Goal: Find specific page/section: Find specific page/section

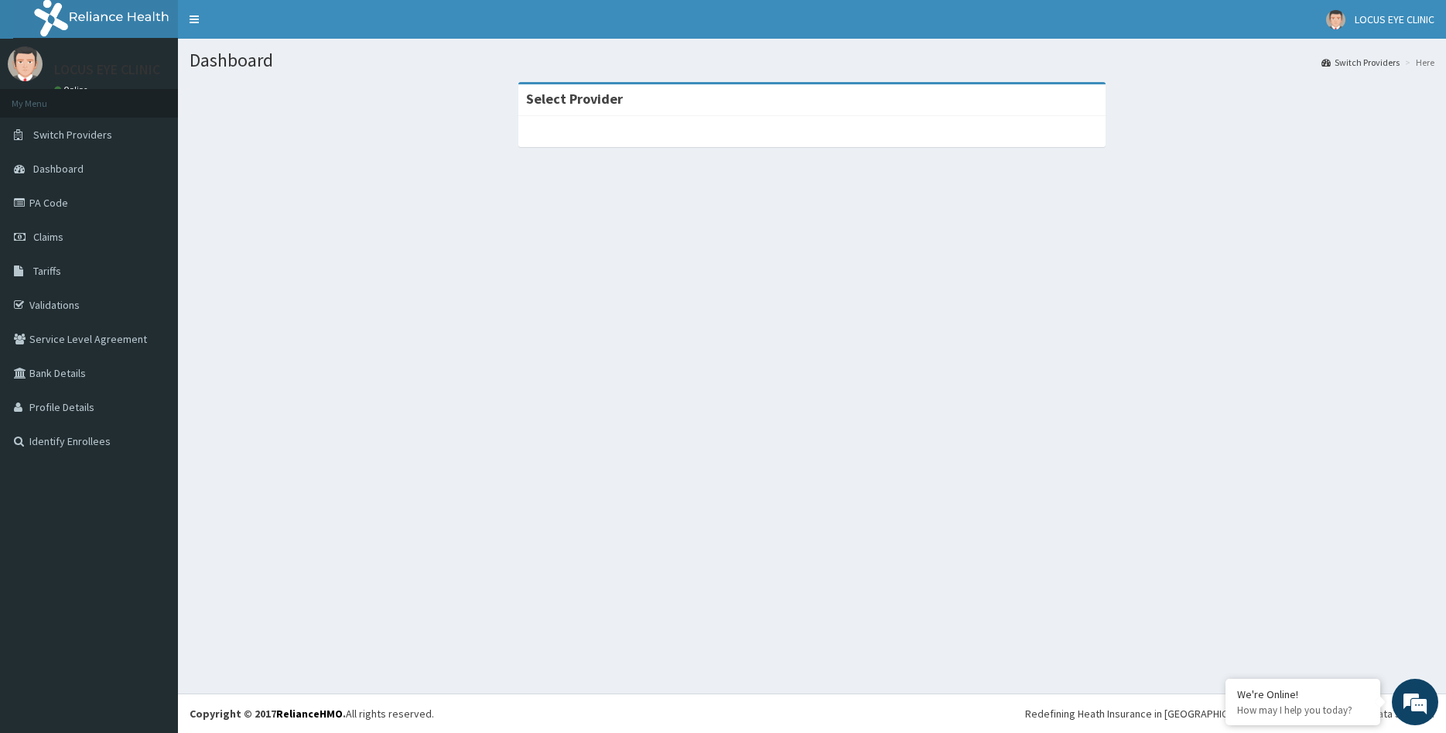
click at [871, 136] on div at bounding box center [812, 131] width 588 height 31
click at [52, 162] on link "Dashboard" at bounding box center [89, 169] width 178 height 34
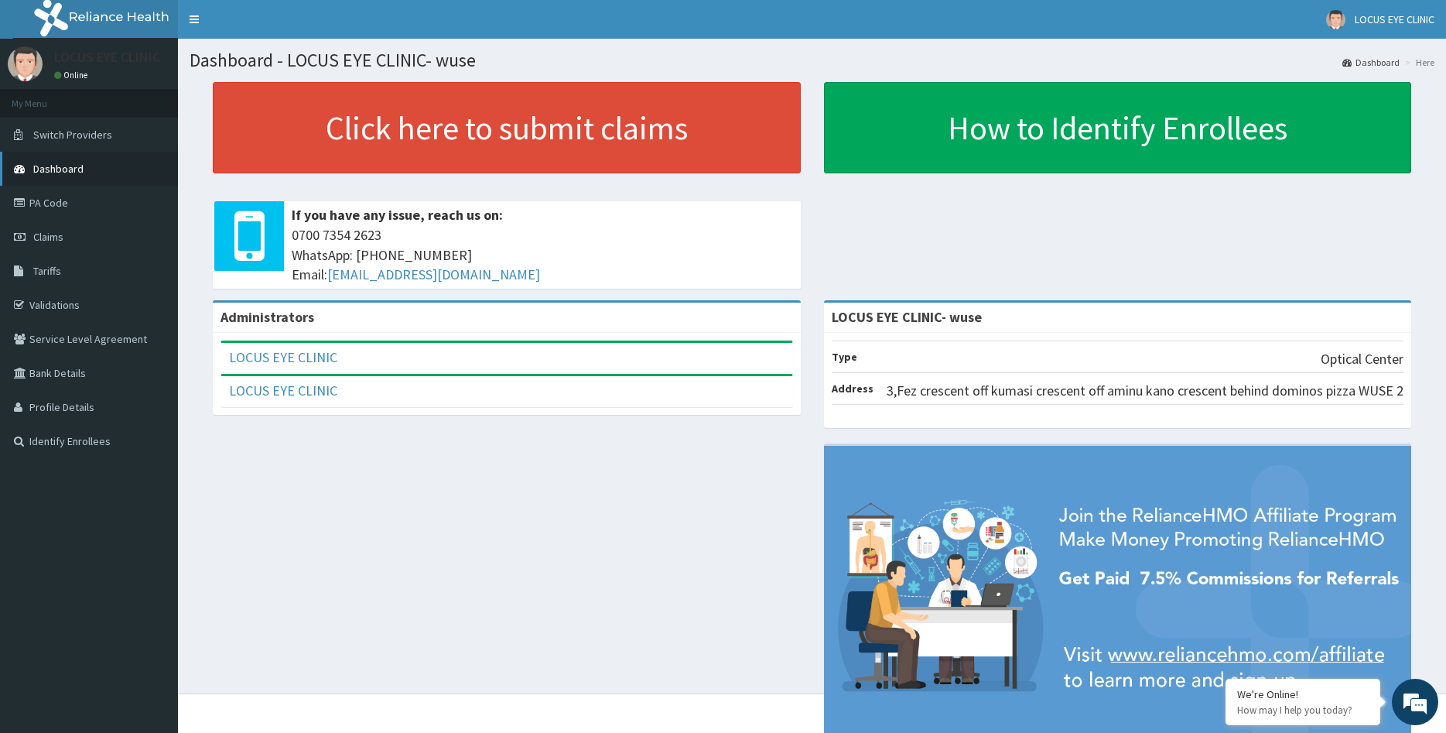
click at [75, 181] on link "Dashboard" at bounding box center [89, 169] width 178 height 34
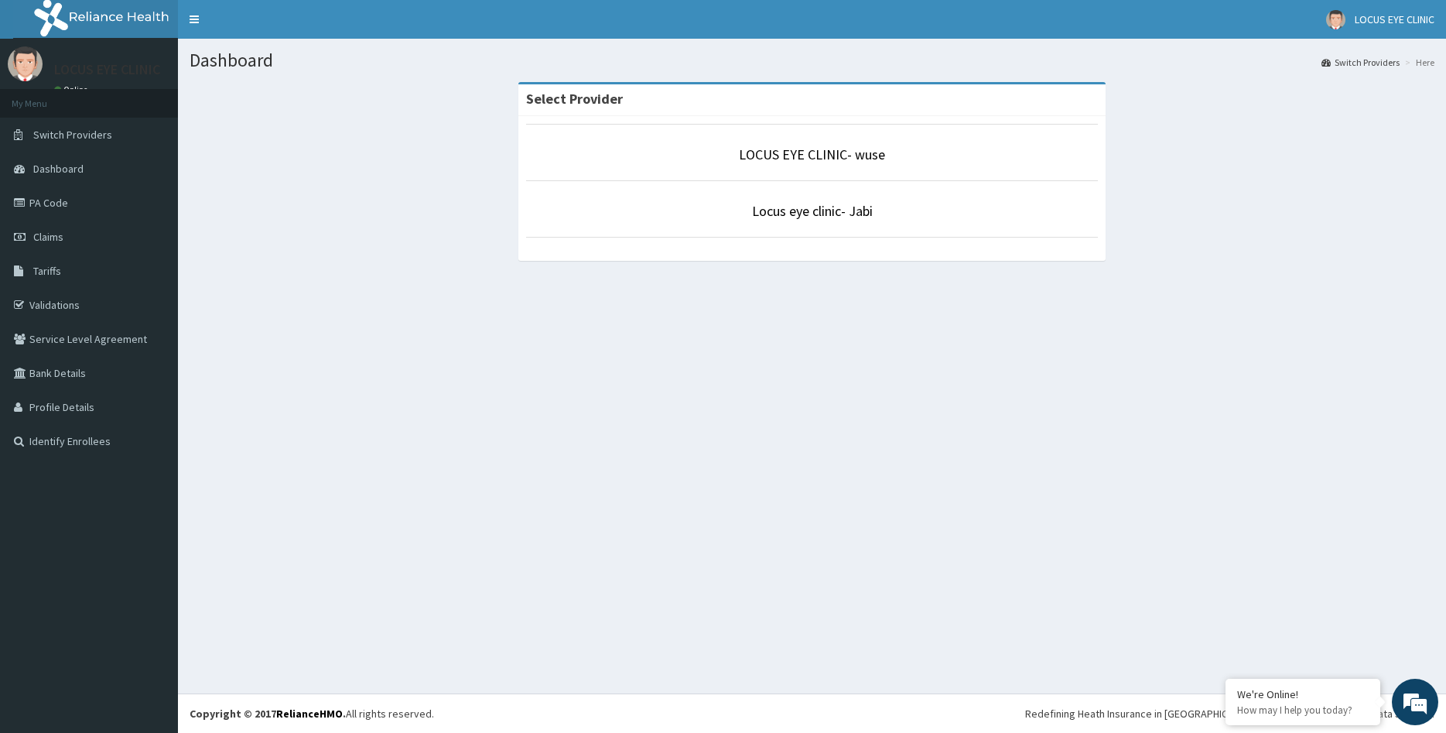
click at [874, 214] on p "Locus eye clinic- Jabi" at bounding box center [812, 211] width 572 height 20
click at [855, 209] on link "Locus eye clinic- Jabi" at bounding box center [812, 211] width 121 height 18
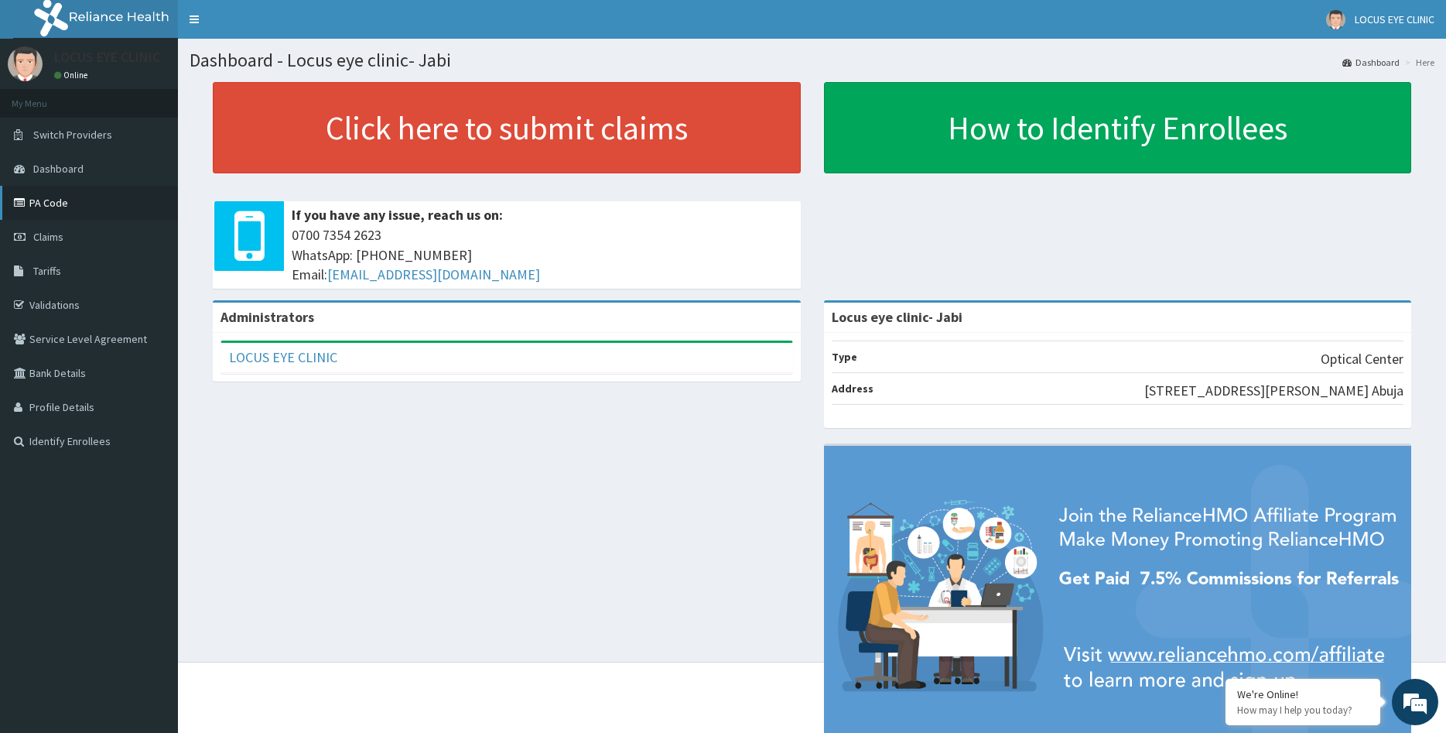
click at [74, 200] on link "PA Code" at bounding box center [89, 203] width 178 height 34
